Goal: Task Accomplishment & Management: Manage account settings

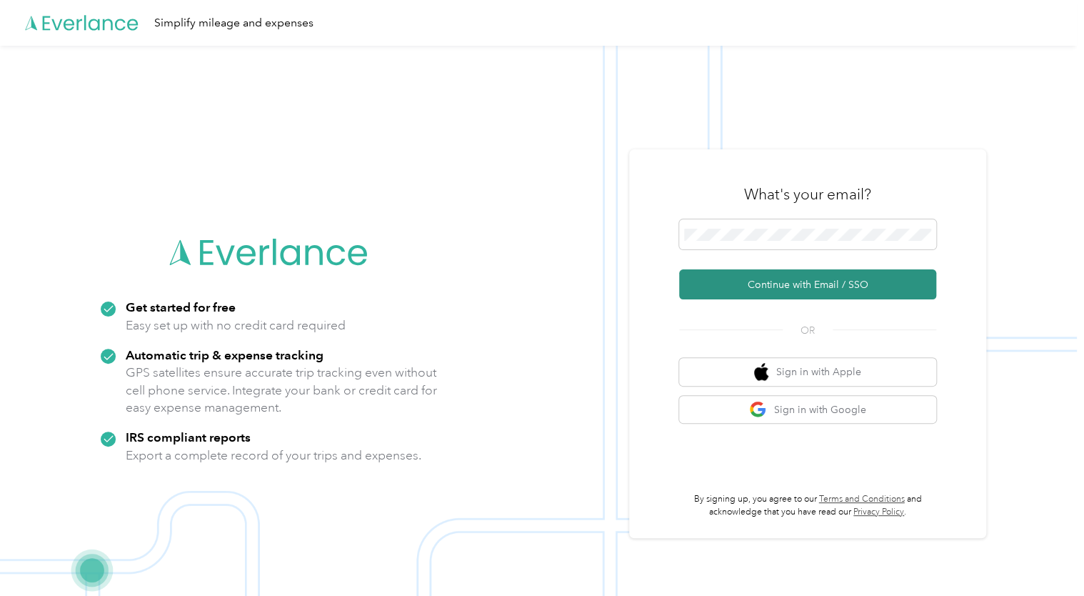
click at [795, 288] on button "Continue with Email / SSO" at bounding box center [807, 284] width 257 height 30
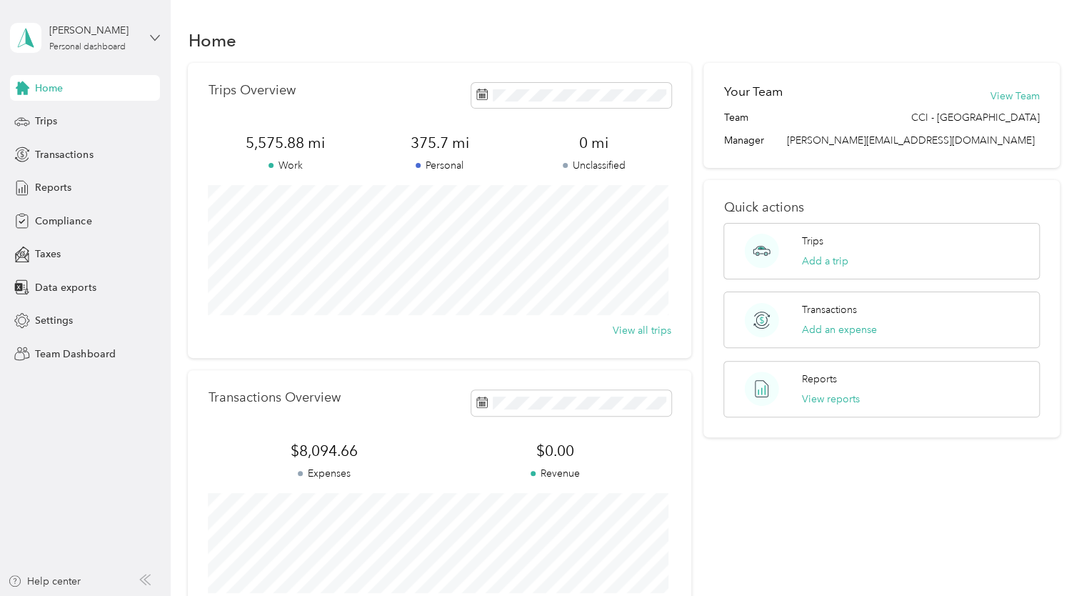
click at [156, 37] on icon at bounding box center [155, 38] width 10 height 10
click at [110, 119] on div "Team dashboard" at bounding box center [201, 114] width 361 height 25
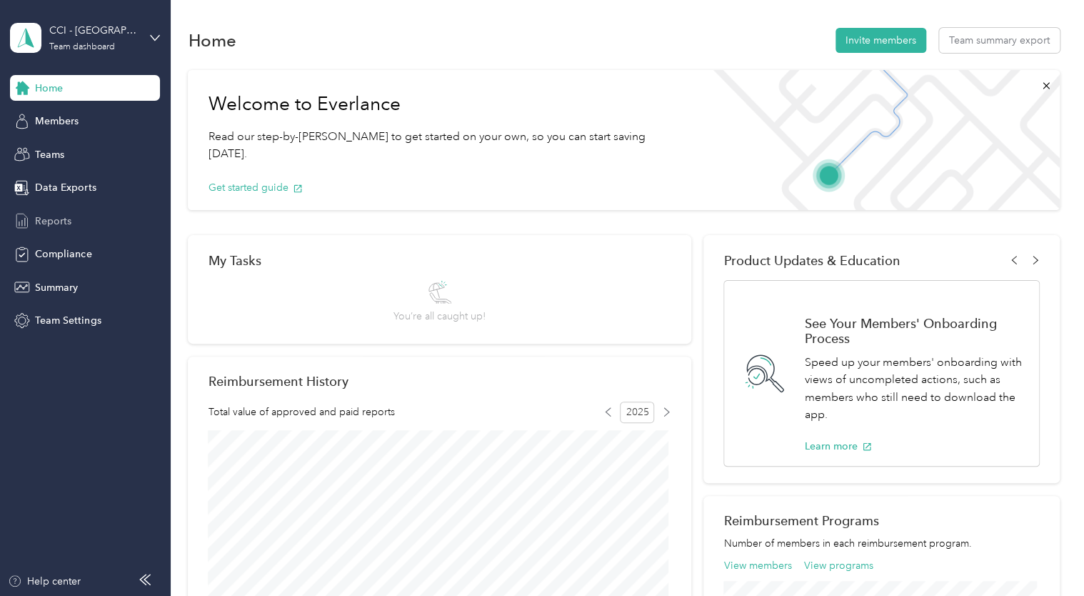
click at [59, 221] on span "Reports" at bounding box center [53, 221] width 36 height 15
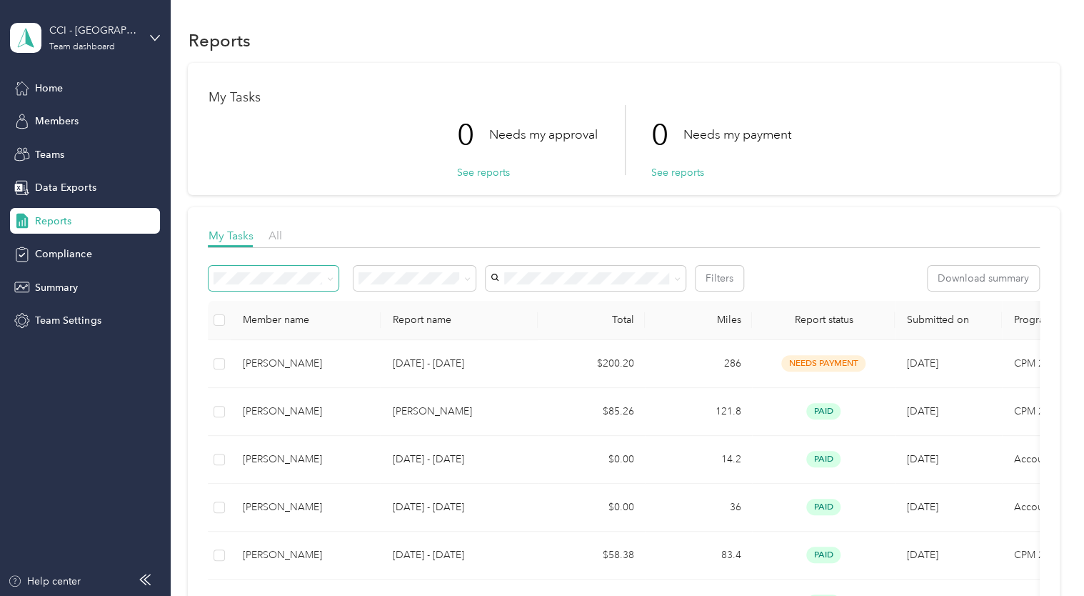
click at [333, 278] on icon at bounding box center [330, 279] width 6 height 6
click at [466, 280] on icon at bounding box center [467, 279] width 6 height 6
click at [680, 276] on icon at bounding box center [677, 279] width 6 height 6
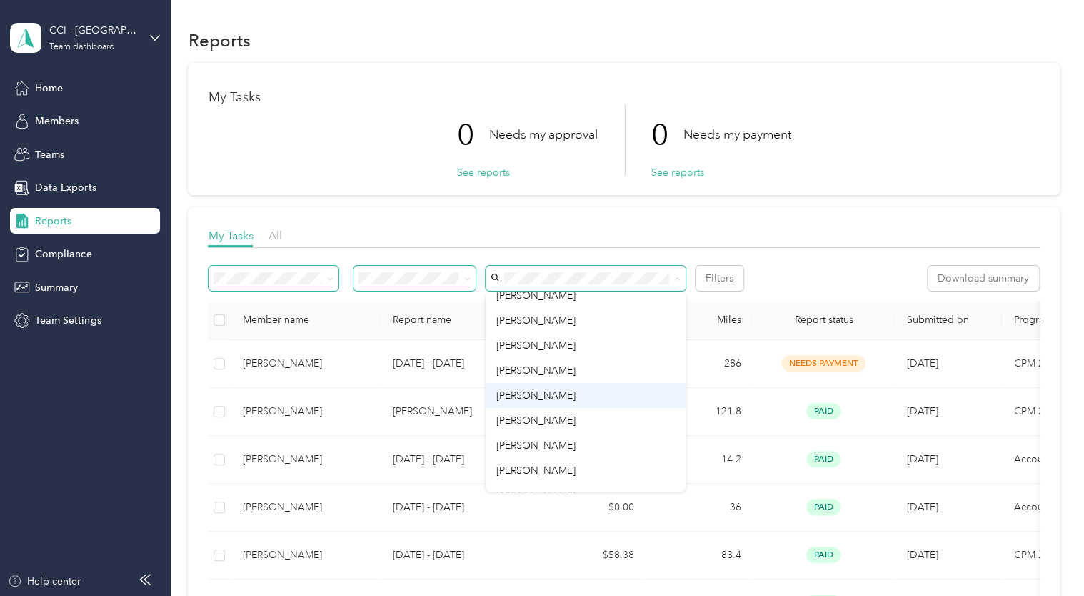
scroll to position [825, 0]
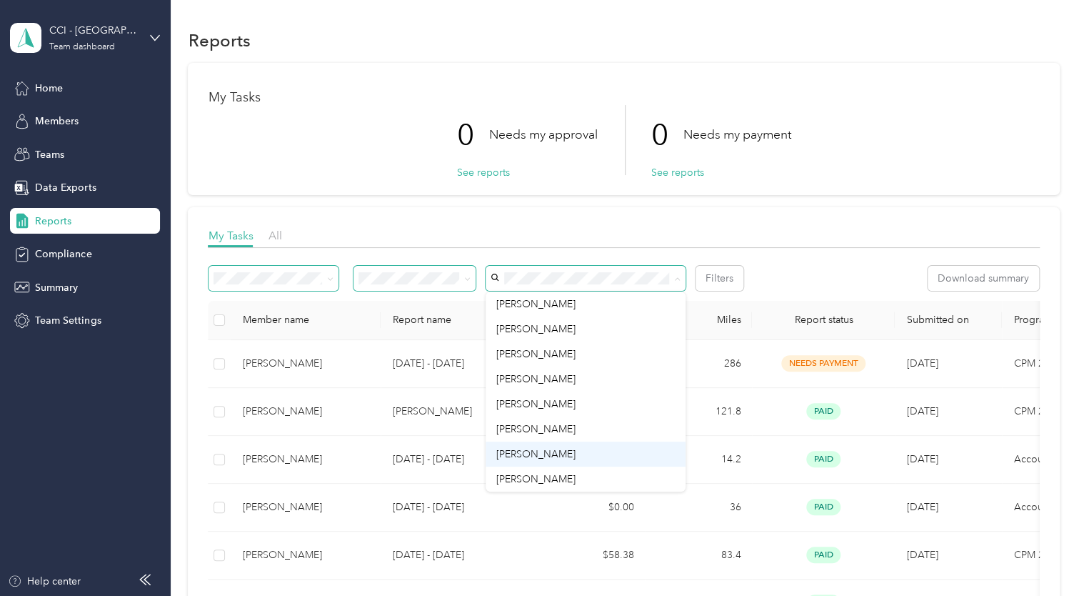
click at [557, 454] on span "Gabriel De Luna" at bounding box center [535, 454] width 79 height 12
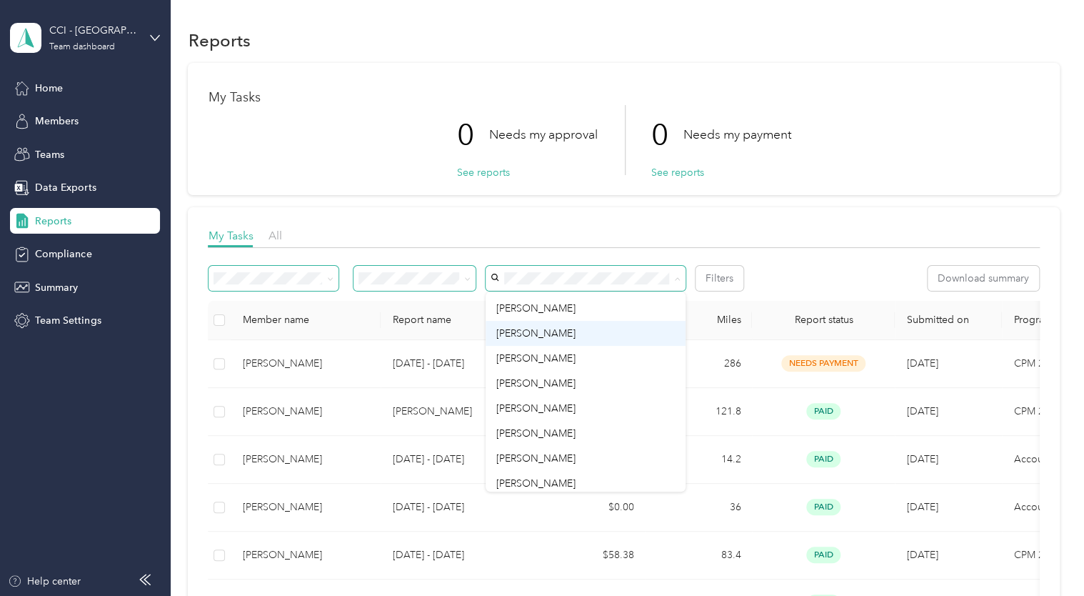
scroll to position [429, 0]
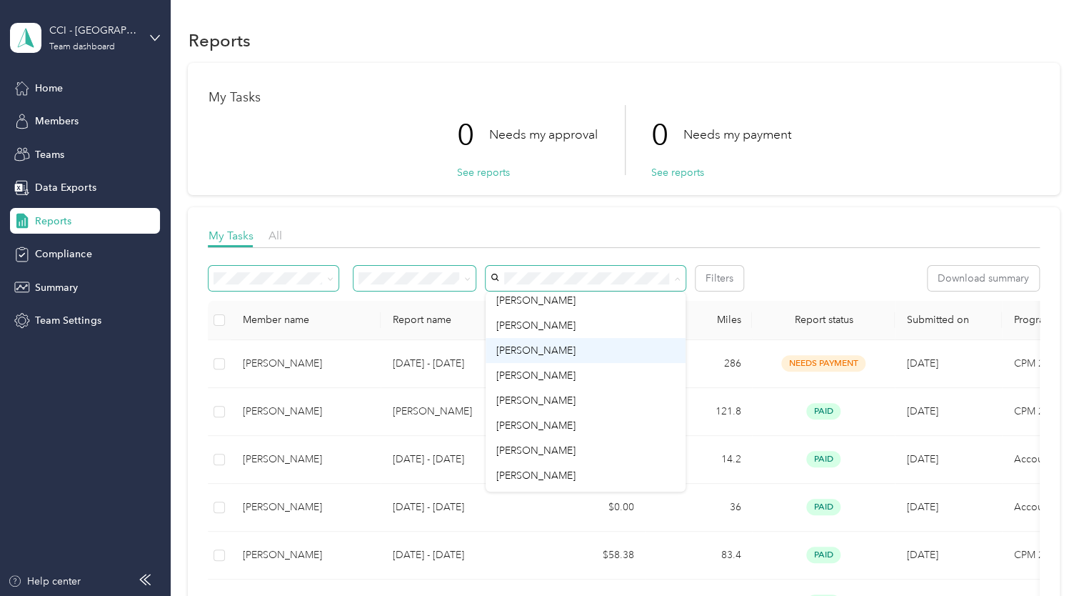
click at [538, 350] on span "LRod Jara" at bounding box center [535, 350] width 79 height 12
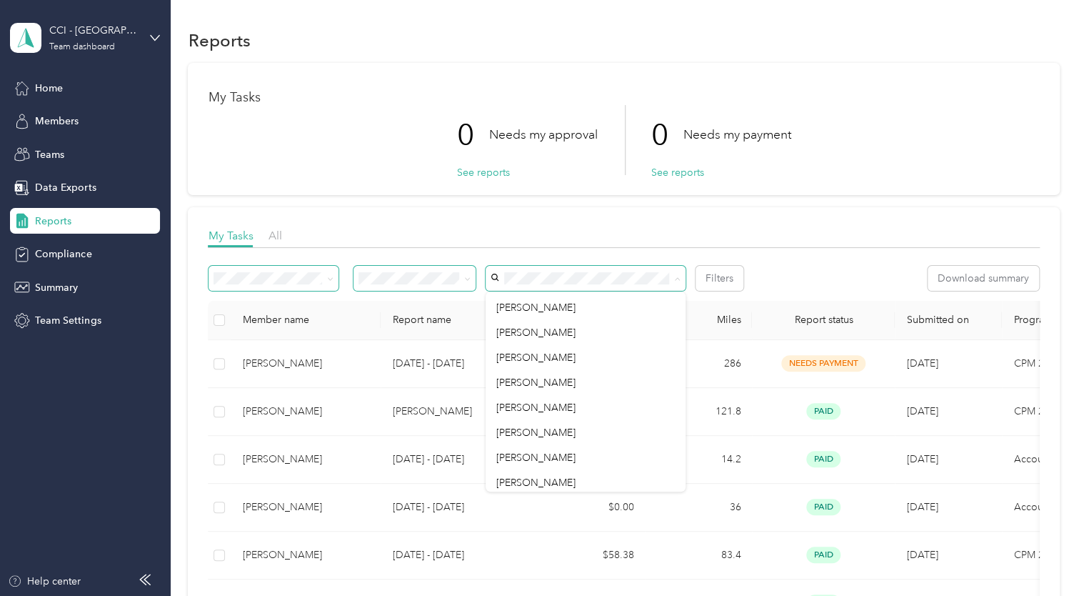
scroll to position [643, 0]
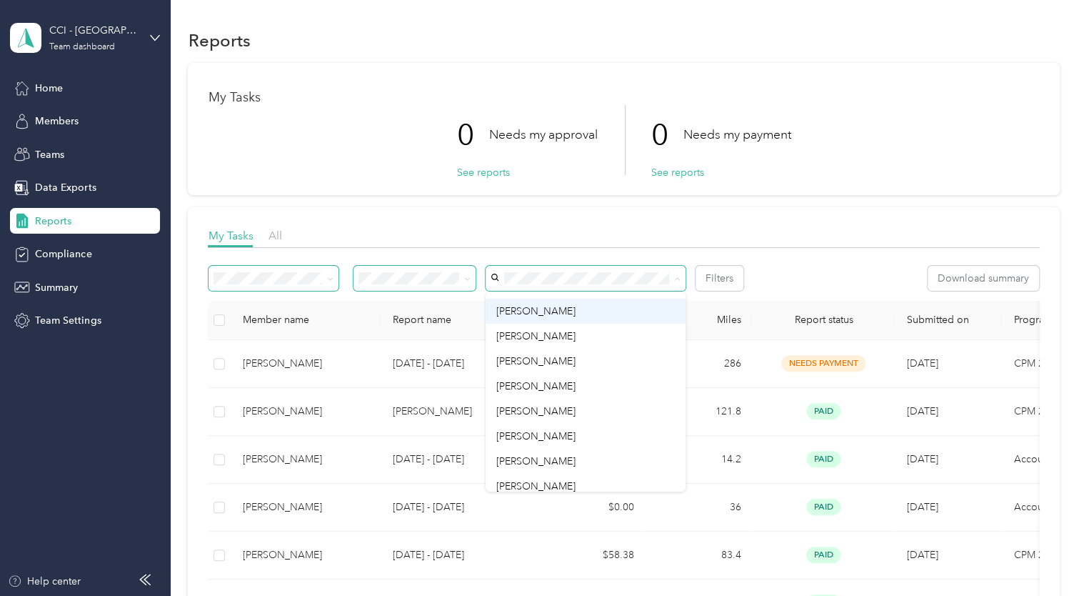
click at [553, 317] on div "Matthew Gallagher" at bounding box center [586, 311] width 180 height 15
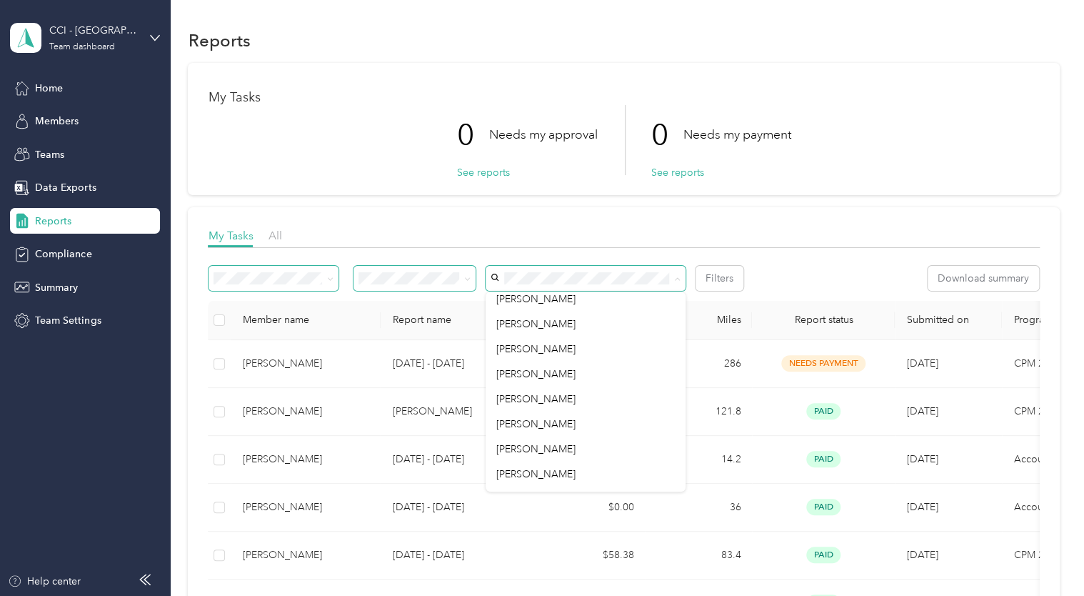
scroll to position [643, 0]
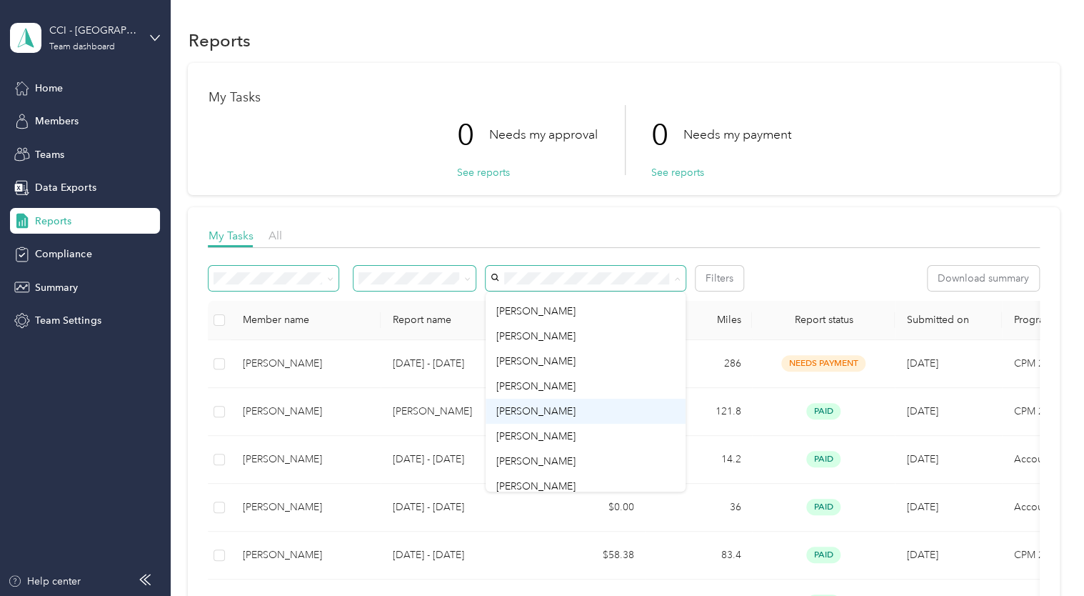
click at [524, 406] on span "Cenk Mesta" at bounding box center [535, 411] width 79 height 12
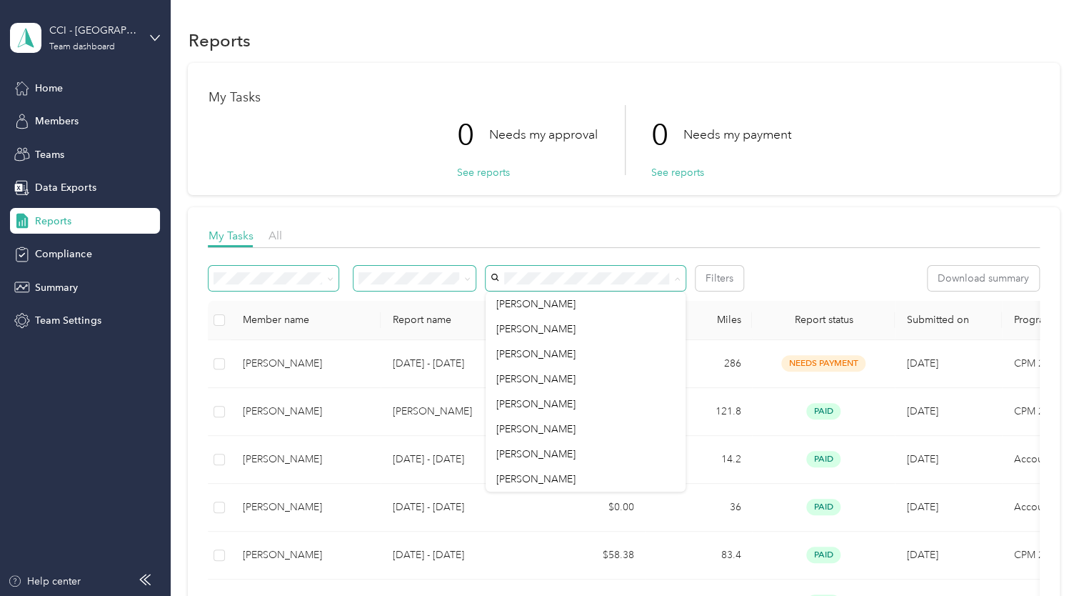
click at [915, 135] on div "0 Needs my approval See reports 0 Needs my payment See reports" at bounding box center [623, 140] width 831 height 70
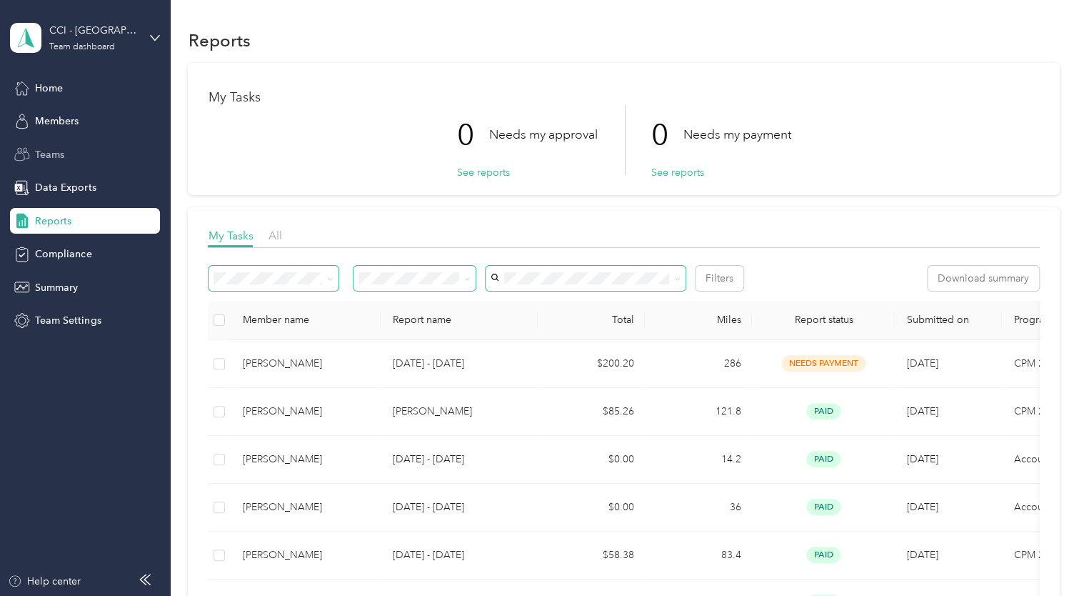
click at [47, 156] on span "Teams" at bounding box center [49, 154] width 29 height 15
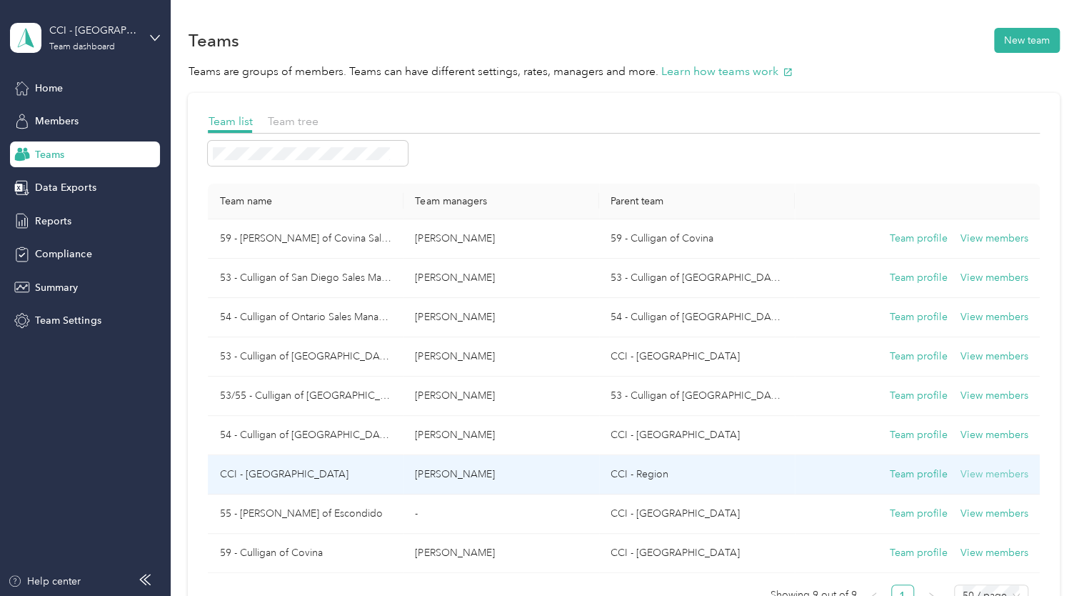
click at [995, 474] on button "View members" at bounding box center [995, 474] width 68 height 16
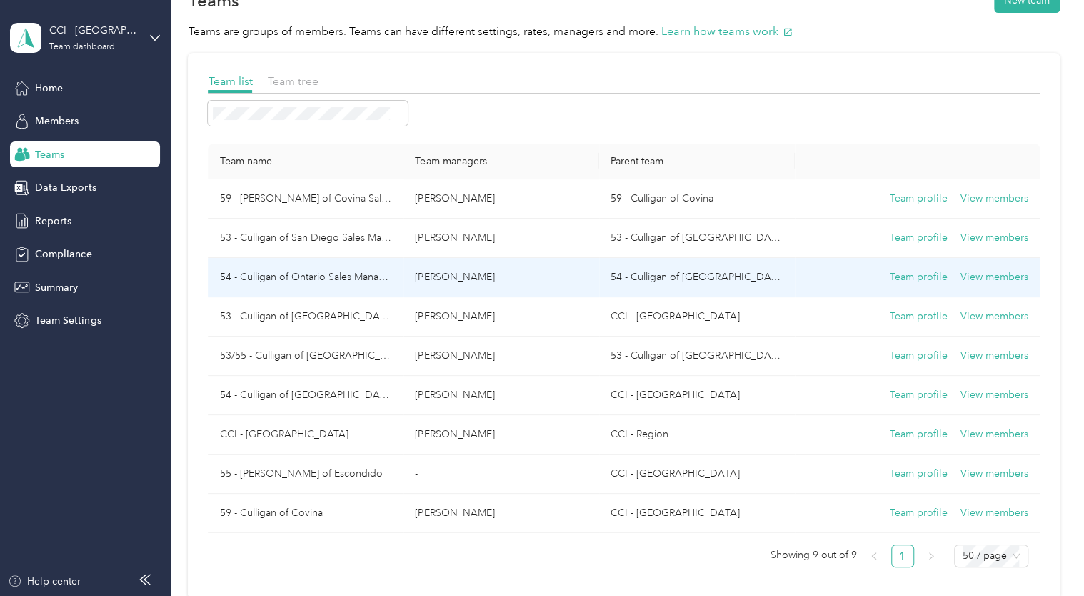
scroll to position [71, 0]
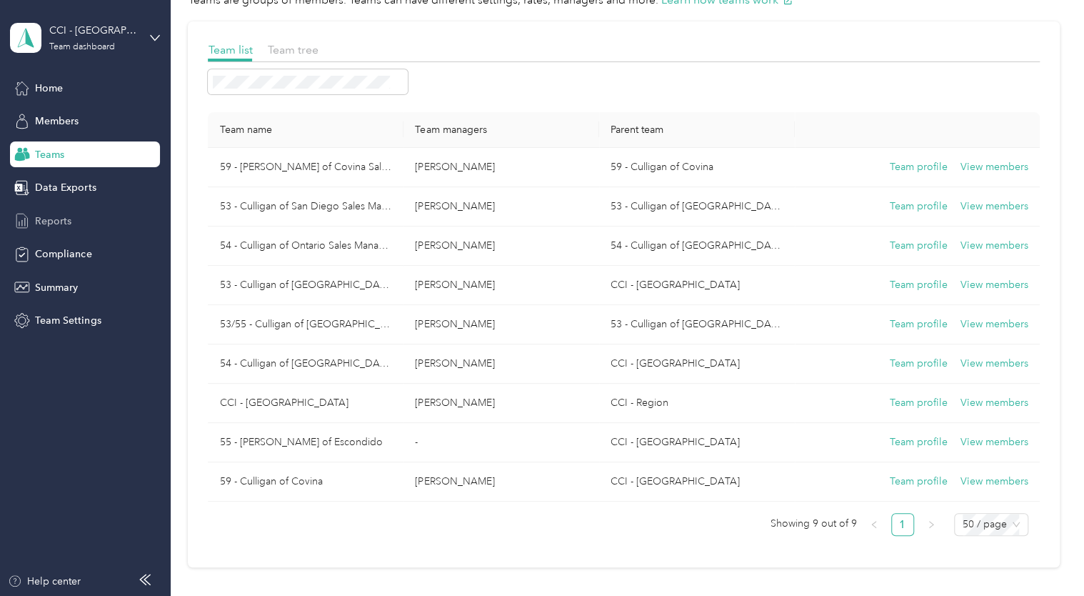
click at [57, 226] on span "Reports" at bounding box center [53, 221] width 36 height 15
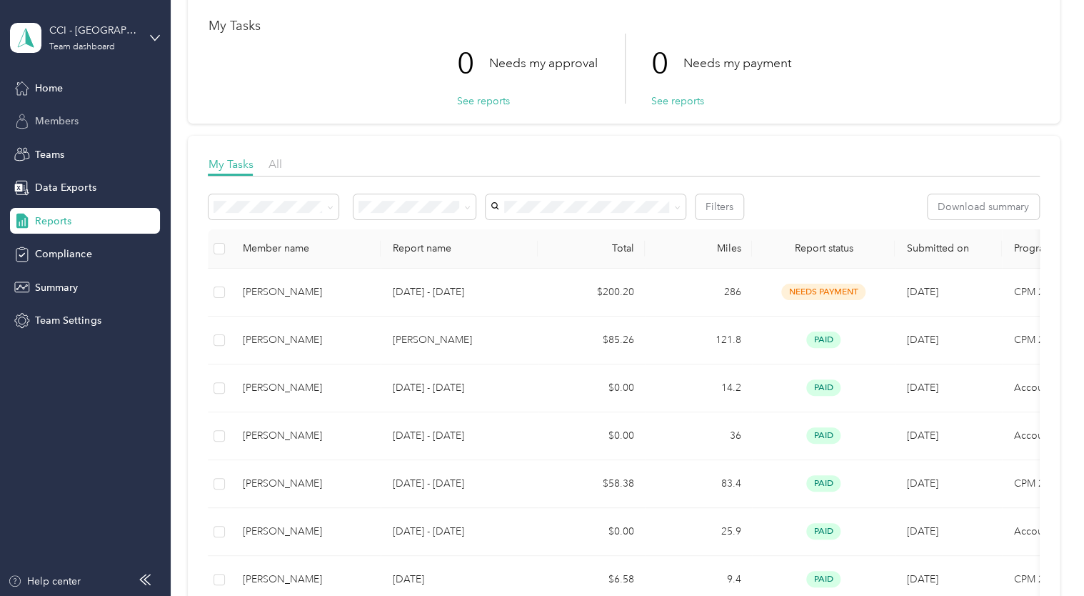
click at [56, 126] on span "Members" at bounding box center [57, 121] width 44 height 15
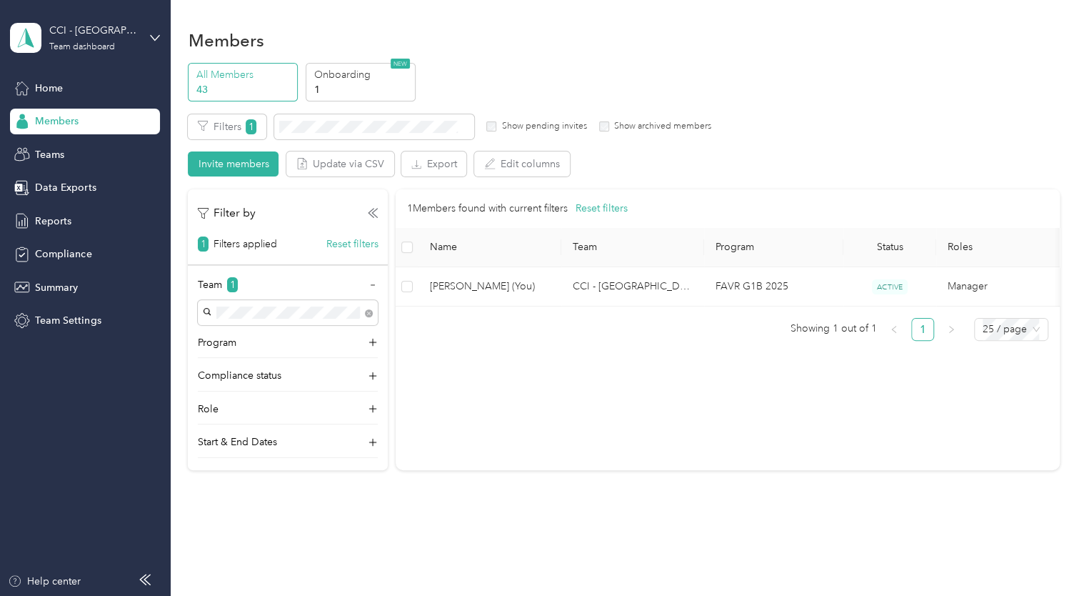
click at [217, 86] on p "43" at bounding box center [244, 89] width 97 height 15
click at [851, 97] on div "All Members 43 Onboarding 1 NEW" at bounding box center [623, 82] width 871 height 39
click at [59, 90] on span "Home" at bounding box center [49, 88] width 28 height 15
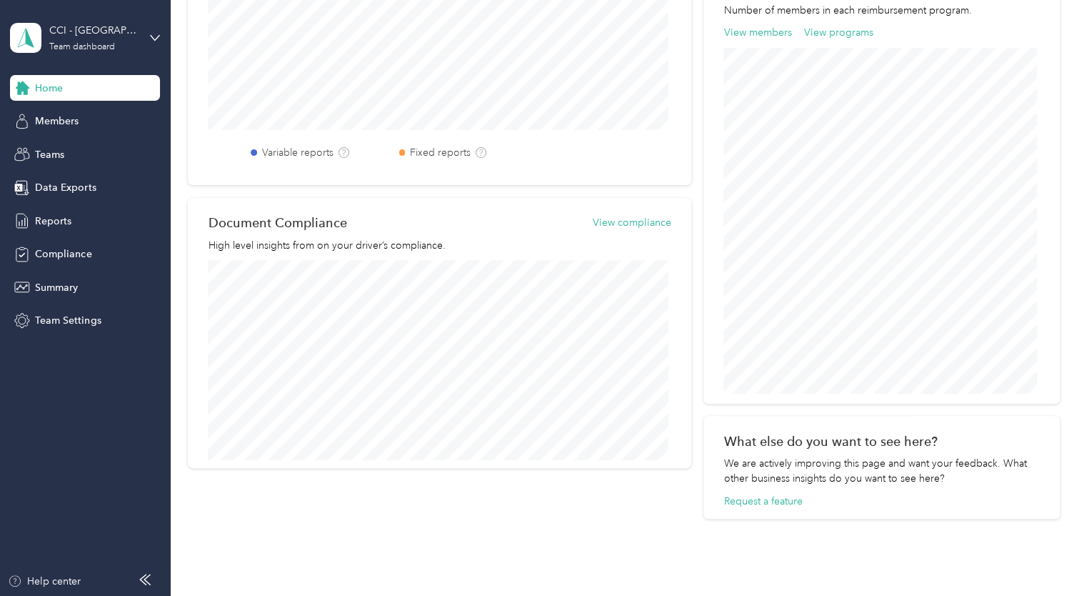
scroll to position [357, 0]
